Goal: Task Accomplishment & Management: Manage account settings

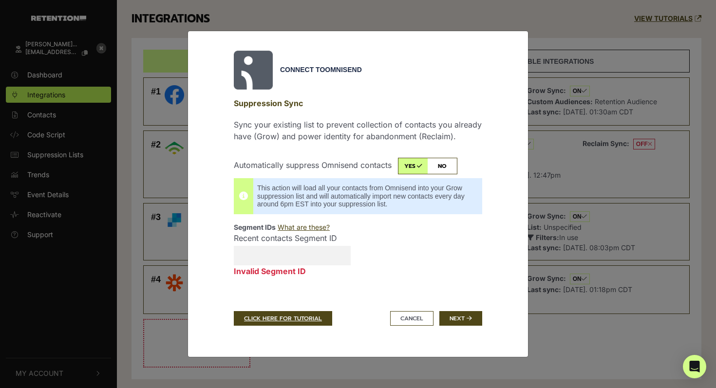
click at [258, 251] on input "Recent contacts Segment ID Invalid Segment ID" at bounding box center [292, 255] width 117 height 19
paste input "68b5fddfdc594be772357bff"
type input "68b5fddfdc594be772357bff"
click at [396, 282] on div "Recent contacts Segment ID 68b5fddfdc594be772357bff Invalid Segment ID" at bounding box center [358, 260] width 263 height 57
click at [461, 317] on button "Next" at bounding box center [461, 318] width 43 height 15
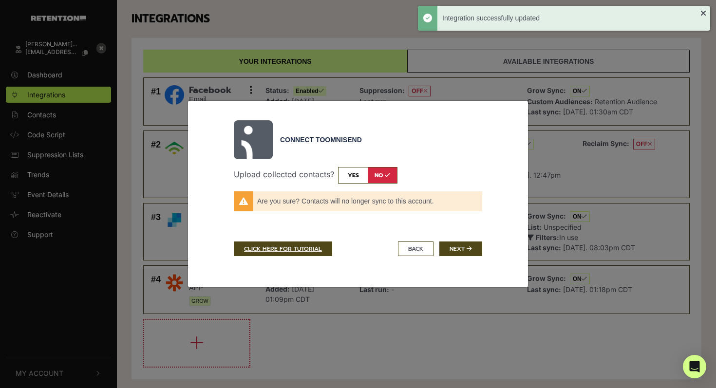
click at [358, 172] on input "checkbox" at bounding box center [367, 175] width 59 height 17
checkbox input "true"
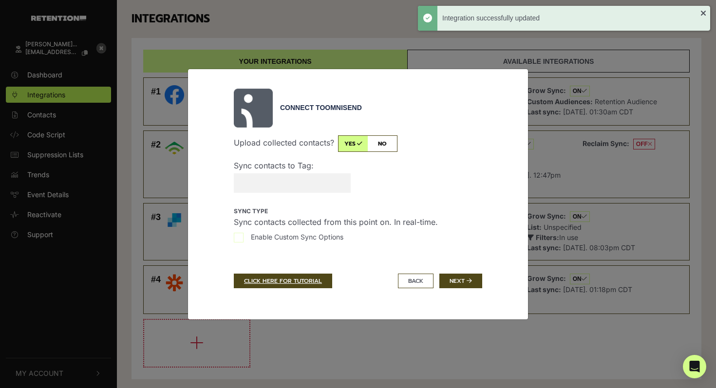
click at [313, 182] on input "Sync contacts to Tag:" at bounding box center [292, 182] width 117 height 19
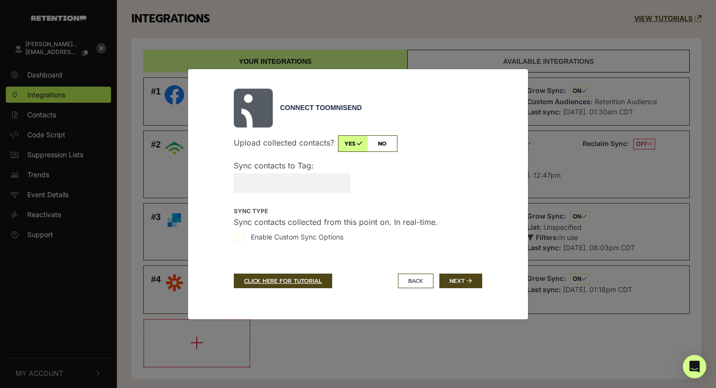
click at [238, 237] on input "Enable Custom Sync Options" at bounding box center [239, 238] width 10 height 10
checkbox input "true"
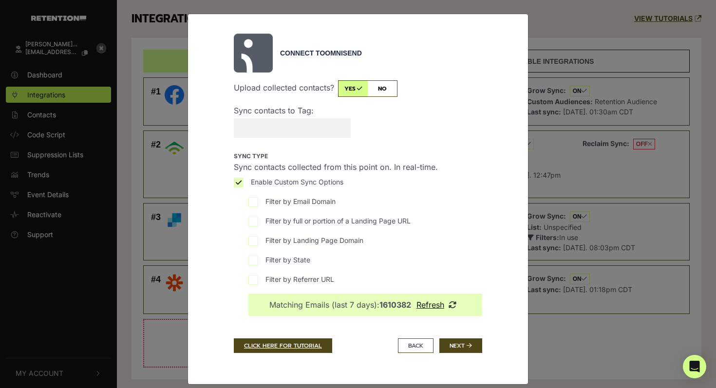
click at [249, 240] on input "Filter by Landing Page Domain" at bounding box center [254, 241] width 10 height 10
checkbox input "true"
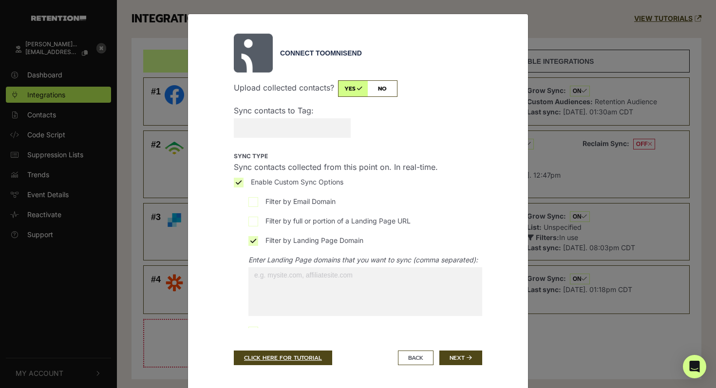
click at [286, 283] on input "search" at bounding box center [306, 276] width 115 height 16
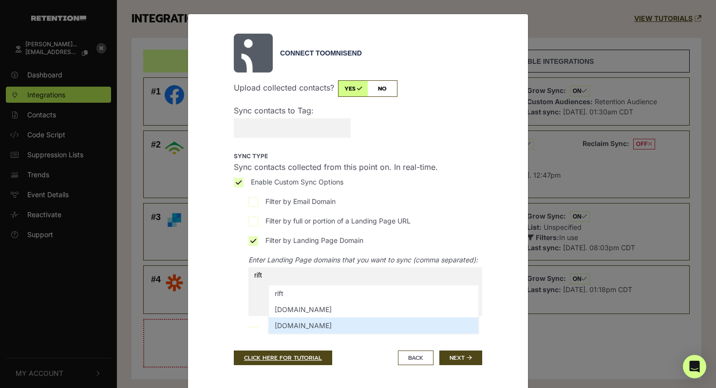
type input "rift"
select select "[DOMAIN_NAME]"
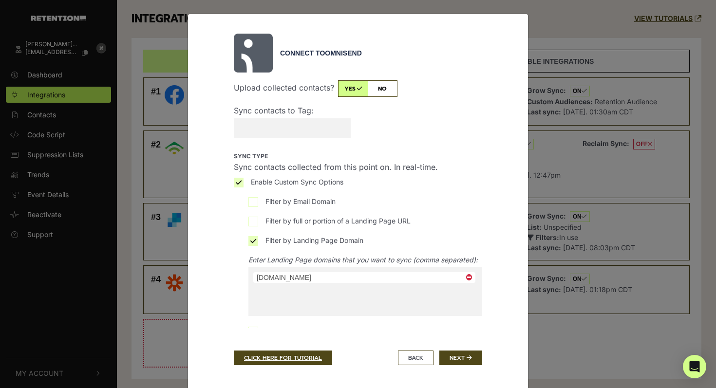
click at [275, 132] on input "Sync contacts to Tag:" at bounding box center [292, 127] width 117 height 19
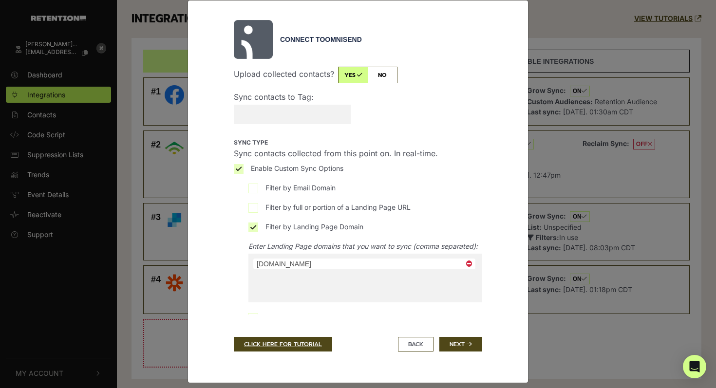
scroll to position [22, 0]
